Goal: Check status

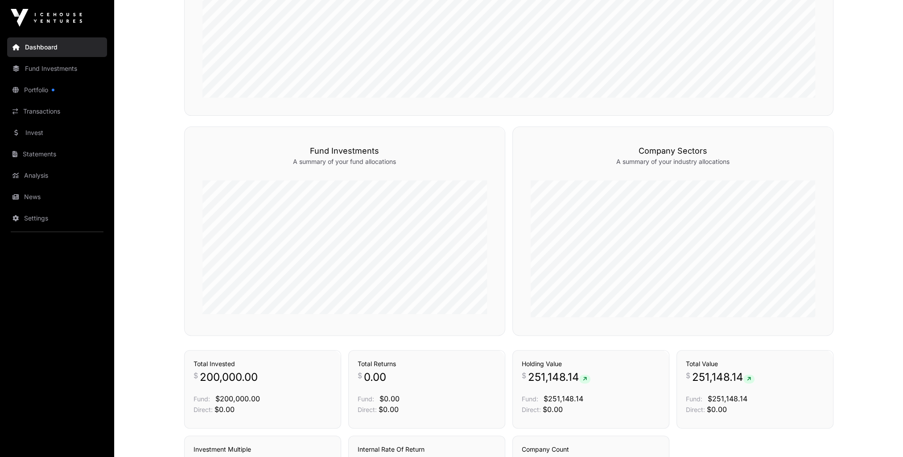
scroll to position [317, 0]
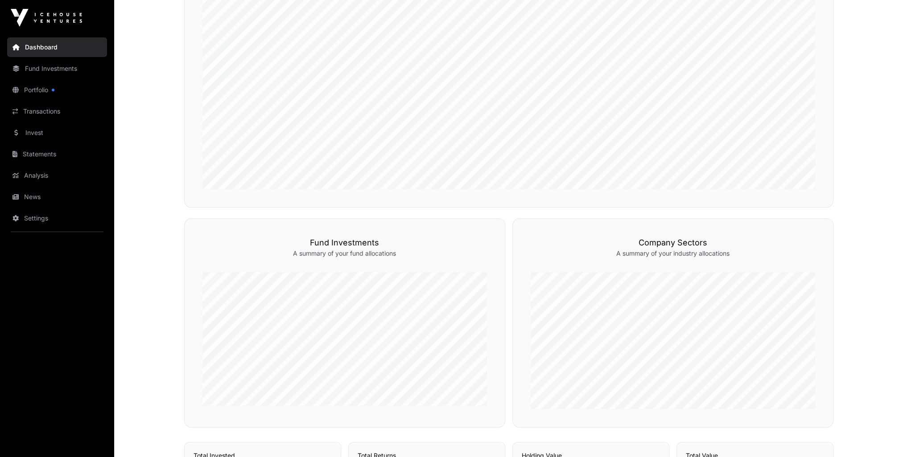
click at [27, 90] on link "Portfolio" at bounding box center [57, 90] width 100 height 20
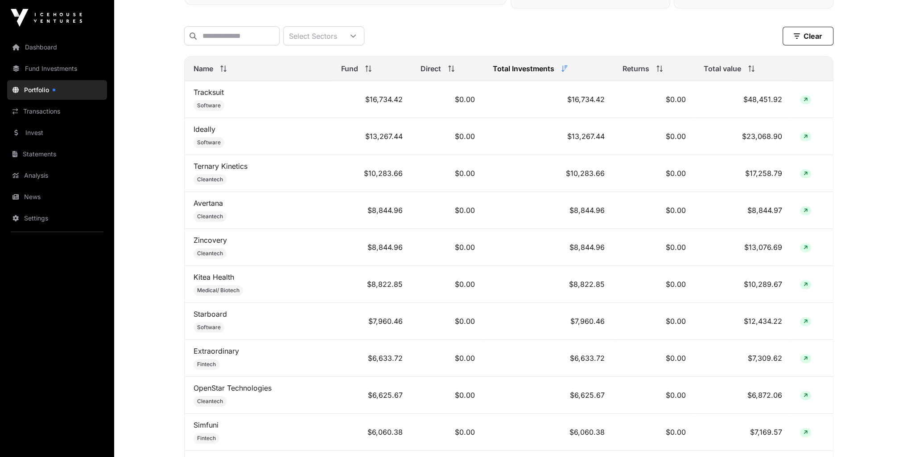
scroll to position [223, 0]
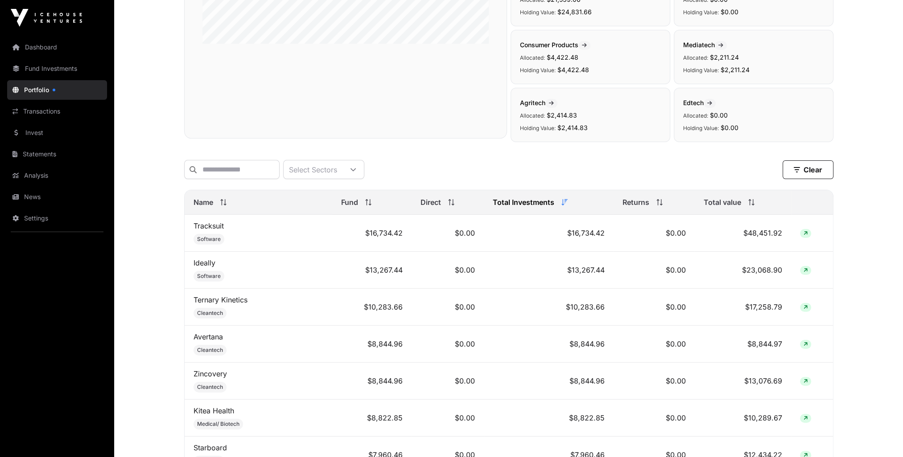
click at [736, 208] on span "Total value" at bounding box center [722, 202] width 37 height 11
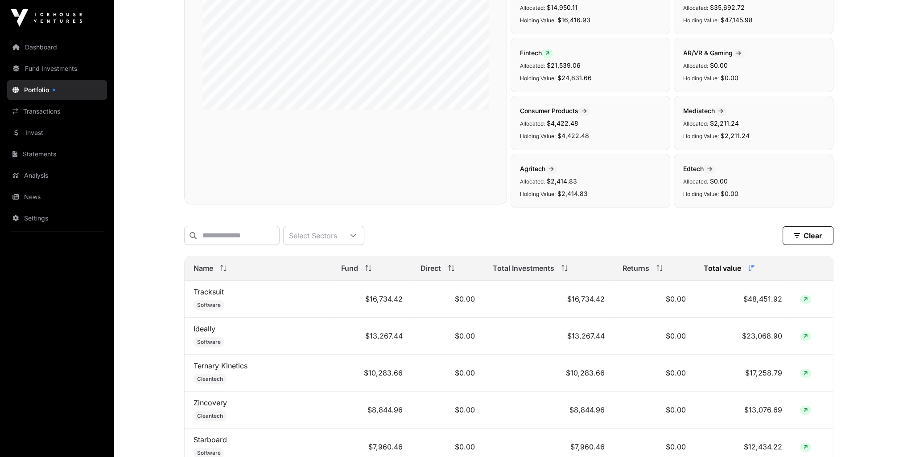
scroll to position [0, 0]
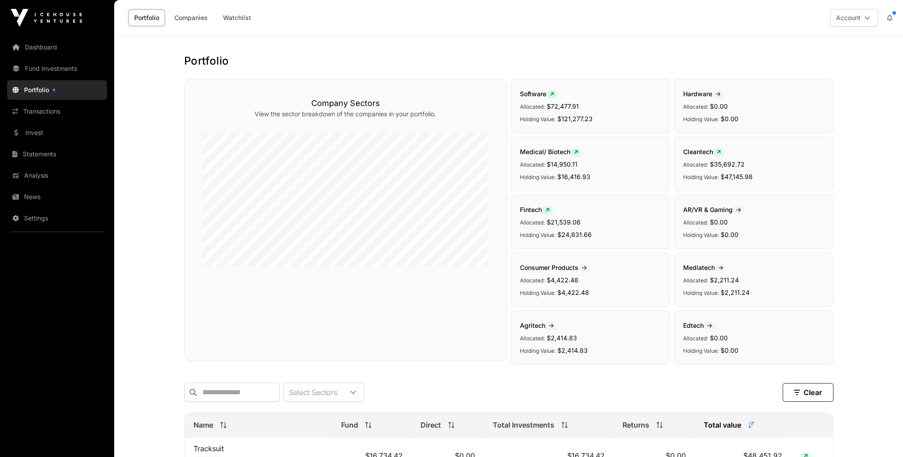
click at [44, 114] on link "Transactions" at bounding box center [57, 112] width 100 height 20
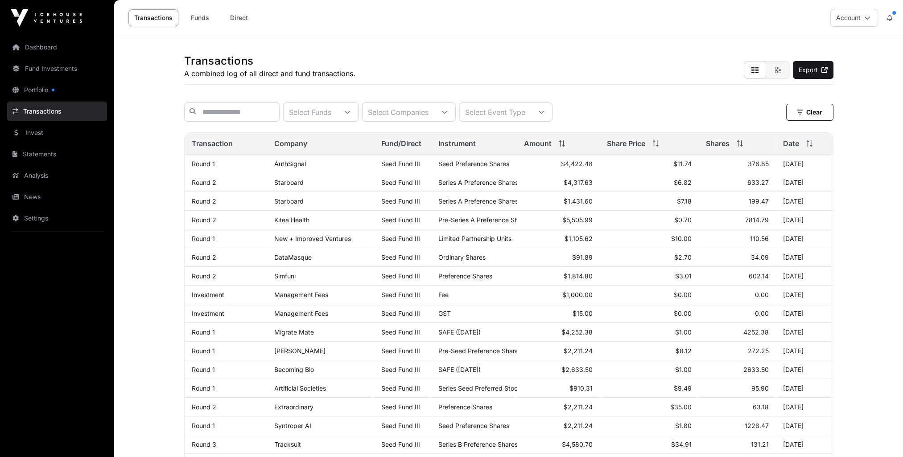
click at [37, 46] on link "Dashboard" at bounding box center [57, 47] width 100 height 20
